Goal: Task Accomplishment & Management: Use online tool/utility

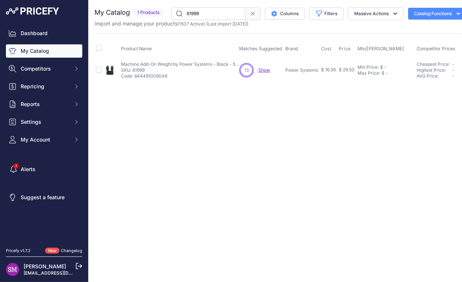
click at [262, 69] on span "Show" at bounding box center [264, 70] width 12 height 6
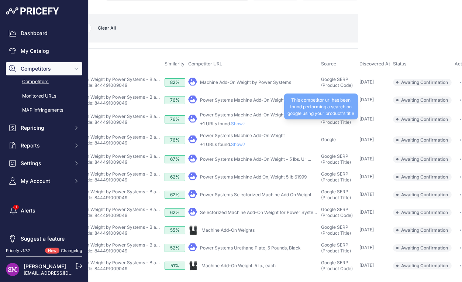
scroll to position [0, 142]
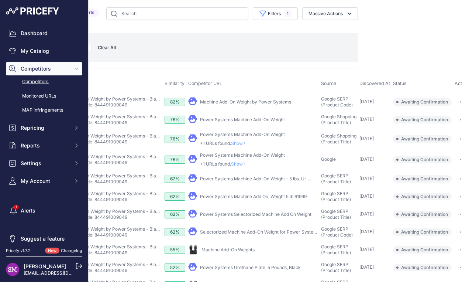
click at [460, 102] on icon "button" at bounding box center [463, 101] width 6 height 1
click at [429, 115] on button "Confirm match" at bounding box center [441, 118] width 61 height 12
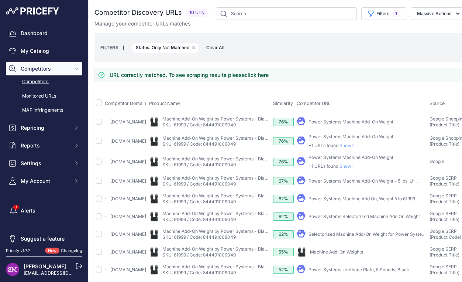
scroll to position [0, 16]
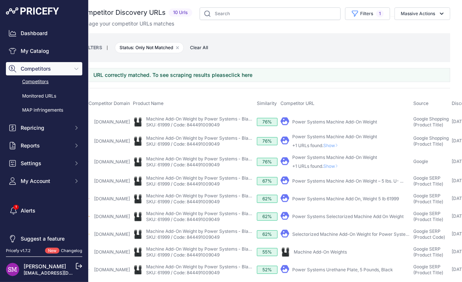
click at [341, 144] on span "Show" at bounding box center [332, 146] width 18 height 6
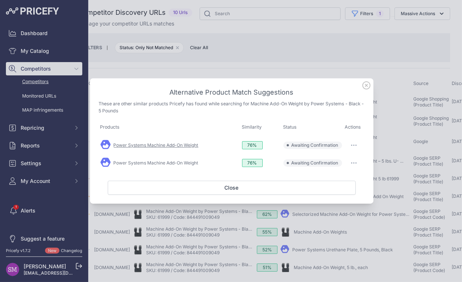
click at [169, 143] on link "Power Systems Machine Add-On Weight" at bounding box center [156, 145] width 85 height 6
click at [169, 164] on link "Power Systems Machine Add-On Weight" at bounding box center [156, 163] width 85 height 6
click at [352, 145] on icon "button" at bounding box center [351, 145] width 1 height 1
click at [337, 160] on span "Match This" at bounding box center [333, 161] width 23 height 6
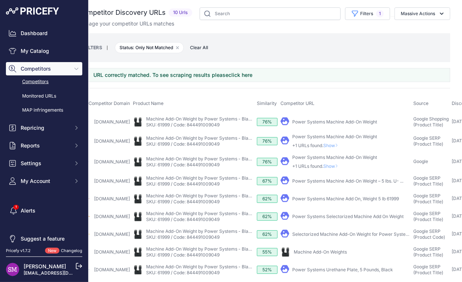
click at [331, 181] on link "Power Systems Machine Add-On Weight – 5 lbs. U- ..." at bounding box center [347, 181] width 111 height 6
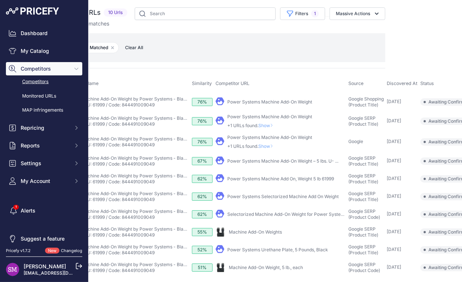
scroll to position [0, 134]
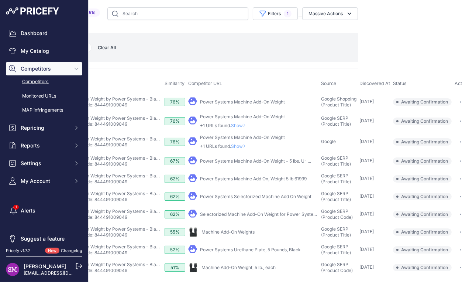
click at [456, 163] on button "button" at bounding box center [463, 161] width 15 height 10
click at [434, 176] on button "Confirm match" at bounding box center [441, 177] width 61 height 12
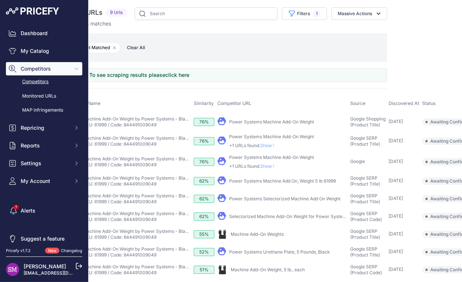
scroll to position [20, 0]
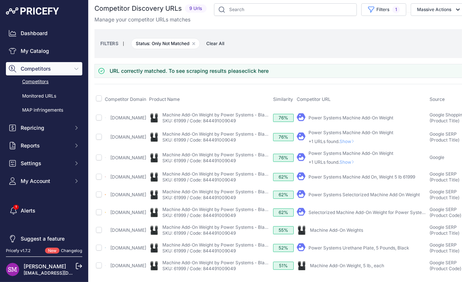
click at [372, 174] on link "Power Systems Machine Add On, Weight 5 lb 61999" at bounding box center [362, 177] width 107 height 6
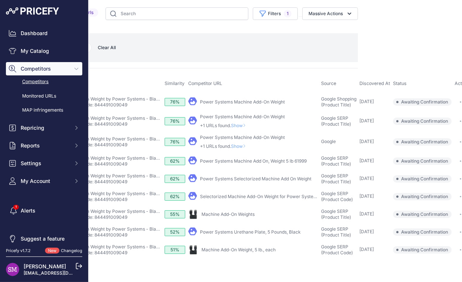
scroll to position [0, 0]
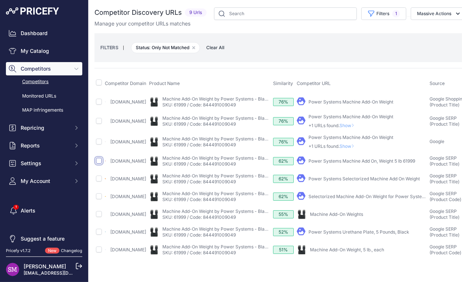
click at [99, 164] on input "checkbox" at bounding box center [99, 161] width 6 height 6
checkbox input "true"
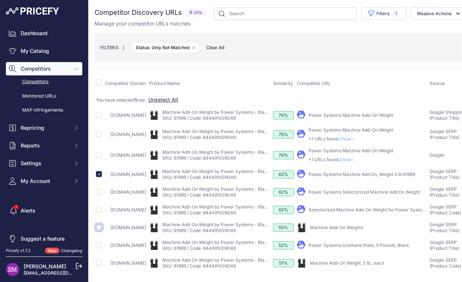
click at [99, 230] on input "checkbox" at bounding box center [99, 227] width 6 height 6
checkbox input "true"
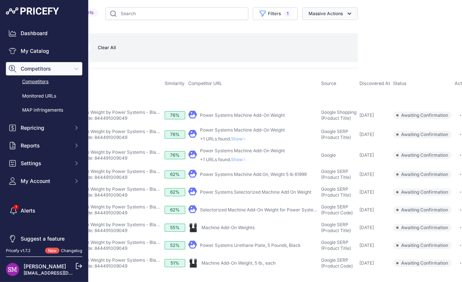
click at [346, 12] on icon "button" at bounding box center [349, 13] width 7 height 7
click at [307, 29] on span "Confirm Match" at bounding box center [323, 31] width 36 height 6
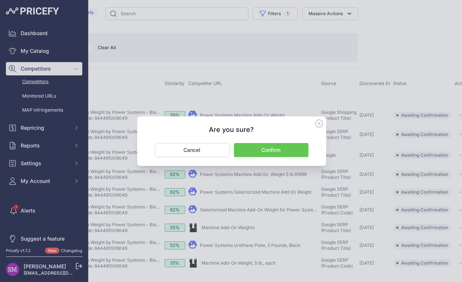
click at [274, 143] on button "Confirm" at bounding box center [271, 150] width 75 height 14
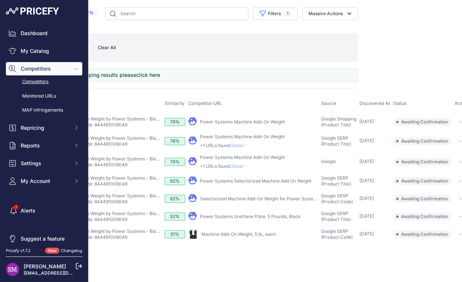
scroll to position [0, 0]
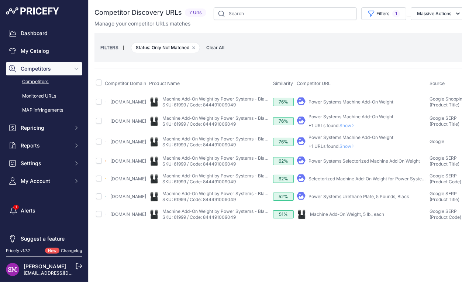
click at [357, 124] on span "Show" at bounding box center [349, 126] width 18 height 6
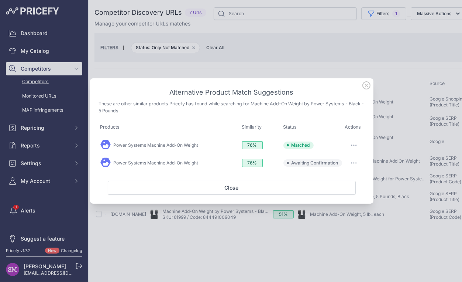
click at [355, 161] on button "button" at bounding box center [354, 163] width 15 height 10
click at [337, 194] on span "Exclude match" at bounding box center [337, 193] width 31 height 6
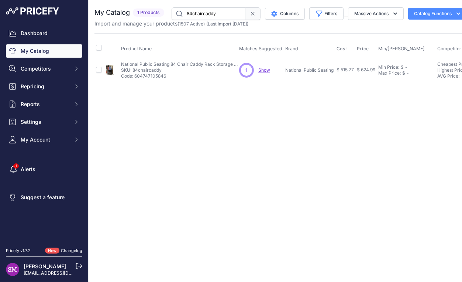
click at [263, 68] on span "Show" at bounding box center [264, 70] width 12 height 6
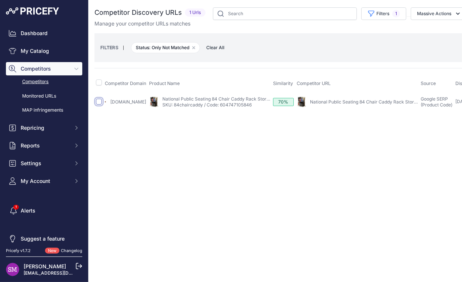
click at [97, 100] on input "checkbox" at bounding box center [99, 102] width 6 height 6
checkbox input "true"
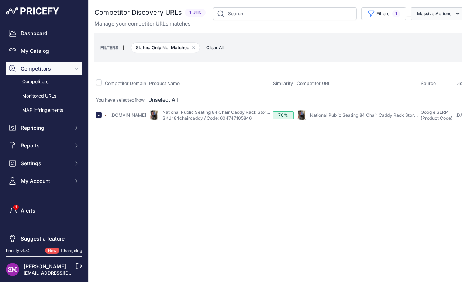
click at [432, 13] on button "Massive Actions" at bounding box center [439, 13] width 56 height 13
click at [425, 32] on span "Confirm Match" at bounding box center [432, 31] width 36 height 6
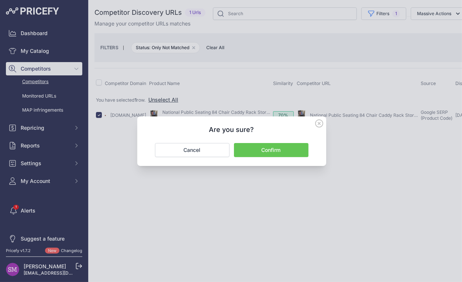
click at [295, 147] on button "Confirm" at bounding box center [271, 150] width 75 height 14
